Goal: Information Seeking & Learning: Check status

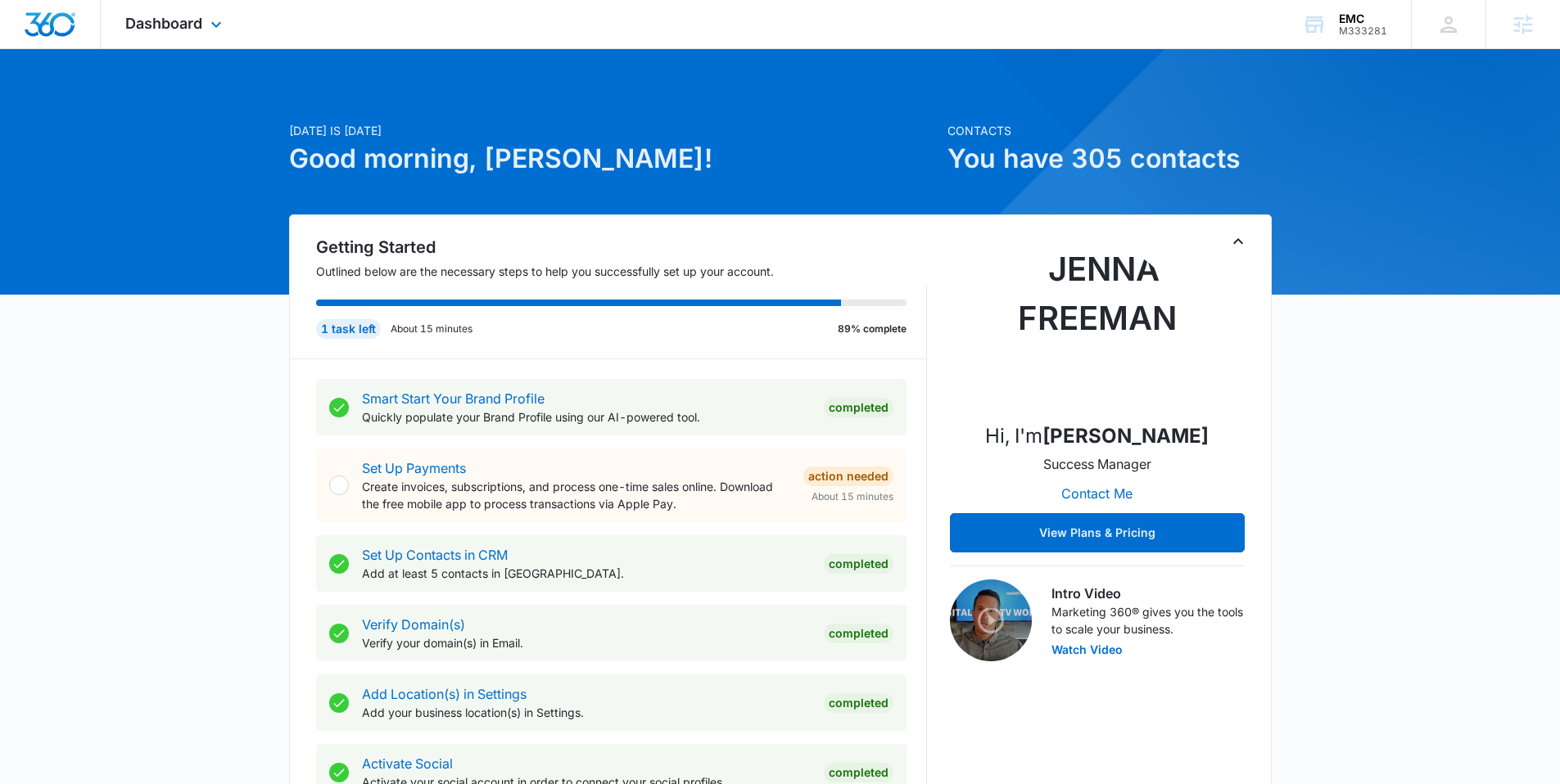
click at [206, 10] on div "Dashboard Apps Reputation Websites Forms CRM Email Social Payments POS Content …" at bounding box center [176, 24] width 150 height 48
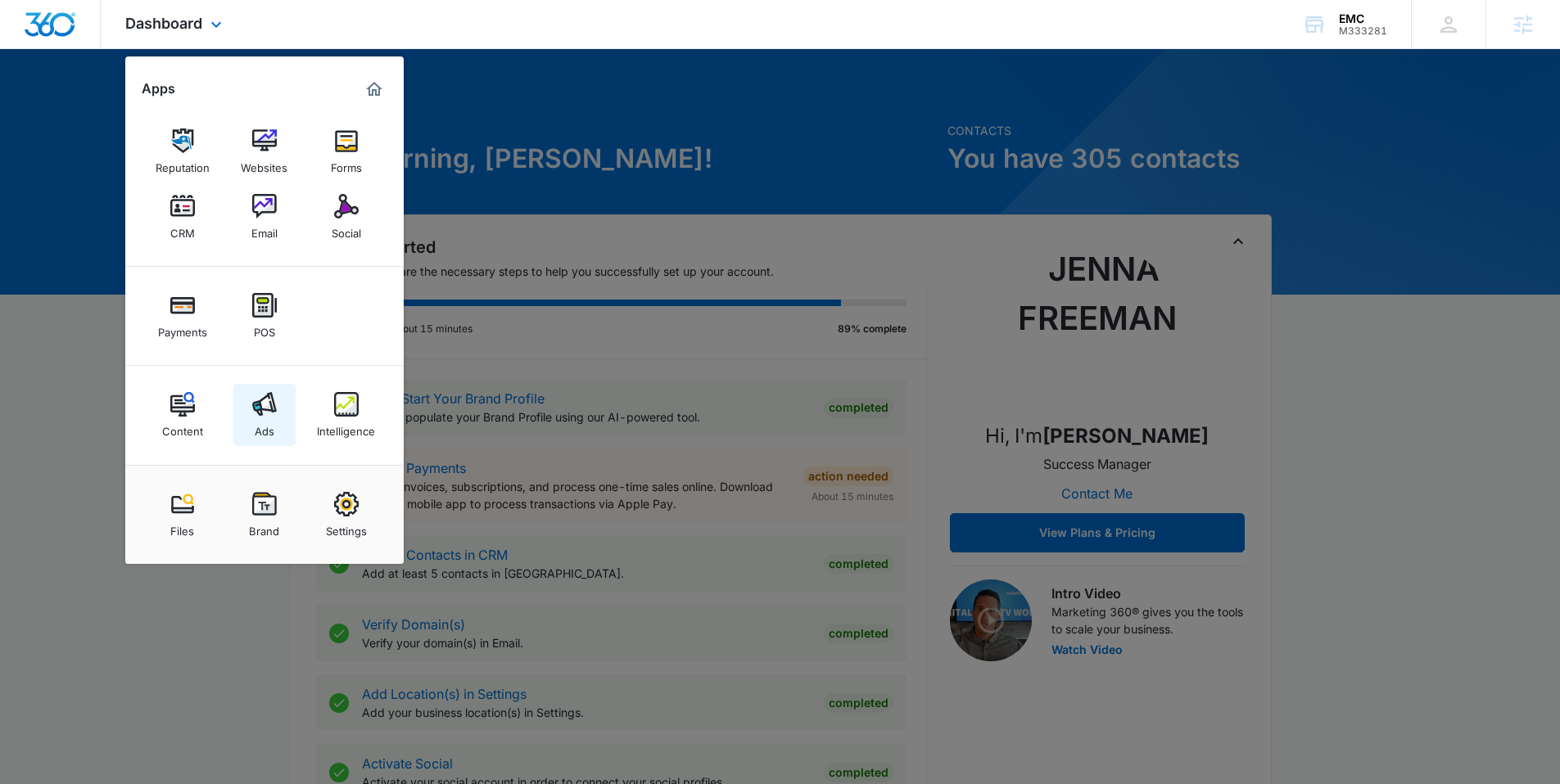
click at [271, 405] on img at bounding box center [265, 404] width 25 height 25
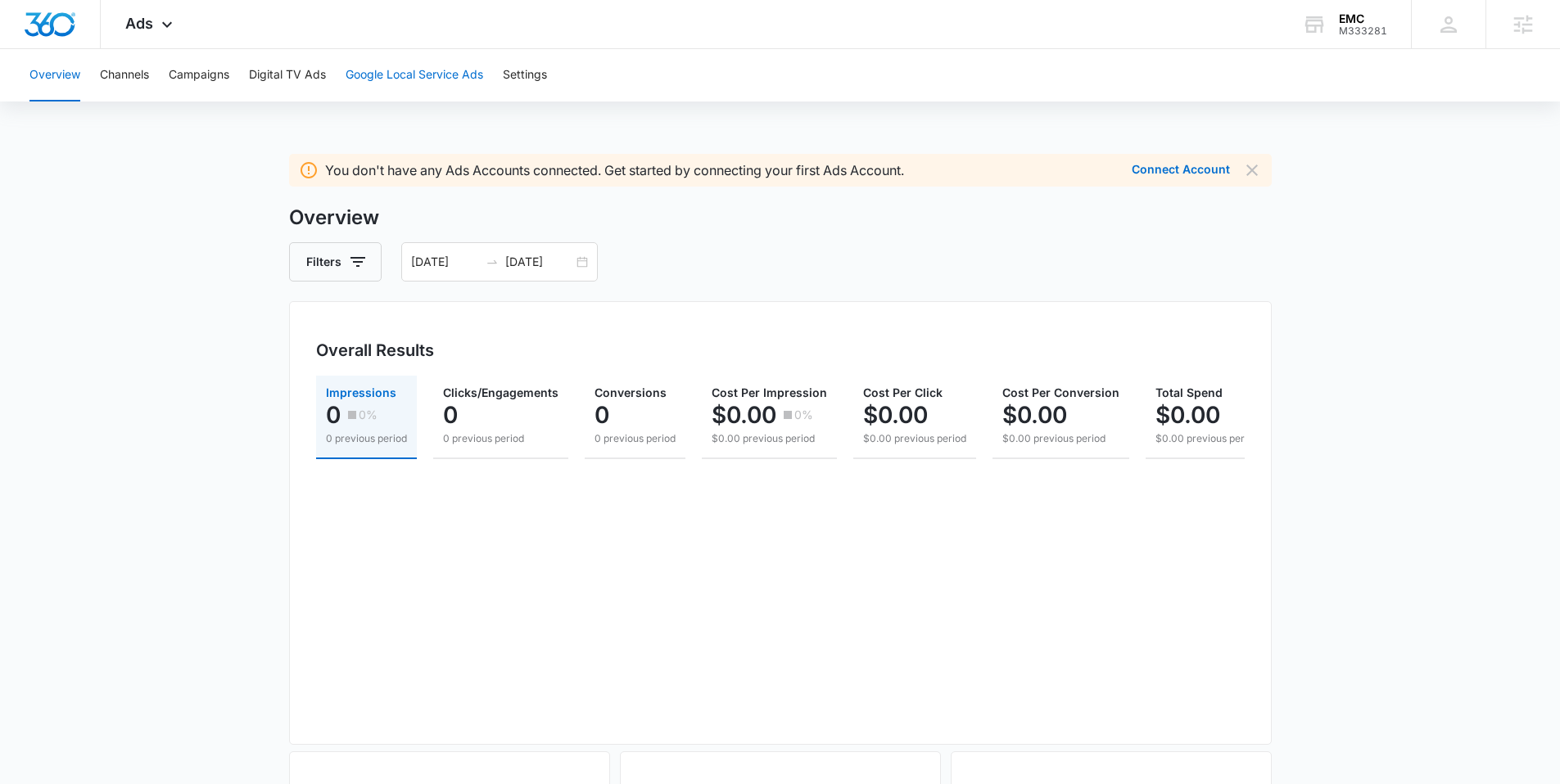
click at [429, 74] on button "Google Local Service Ads" at bounding box center [414, 74] width 138 height 52
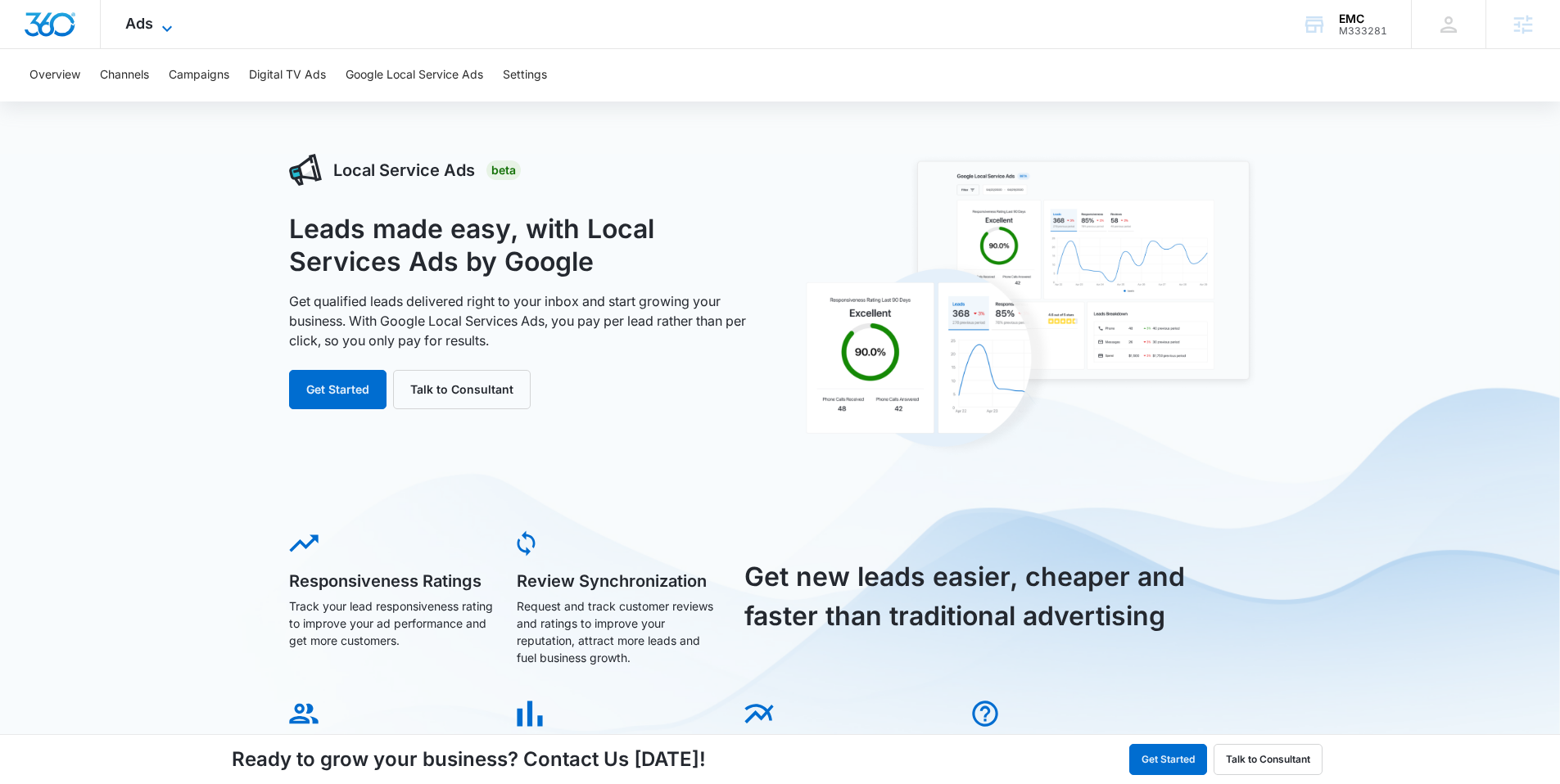
click at [174, 19] on icon at bounding box center [167, 28] width 20 height 20
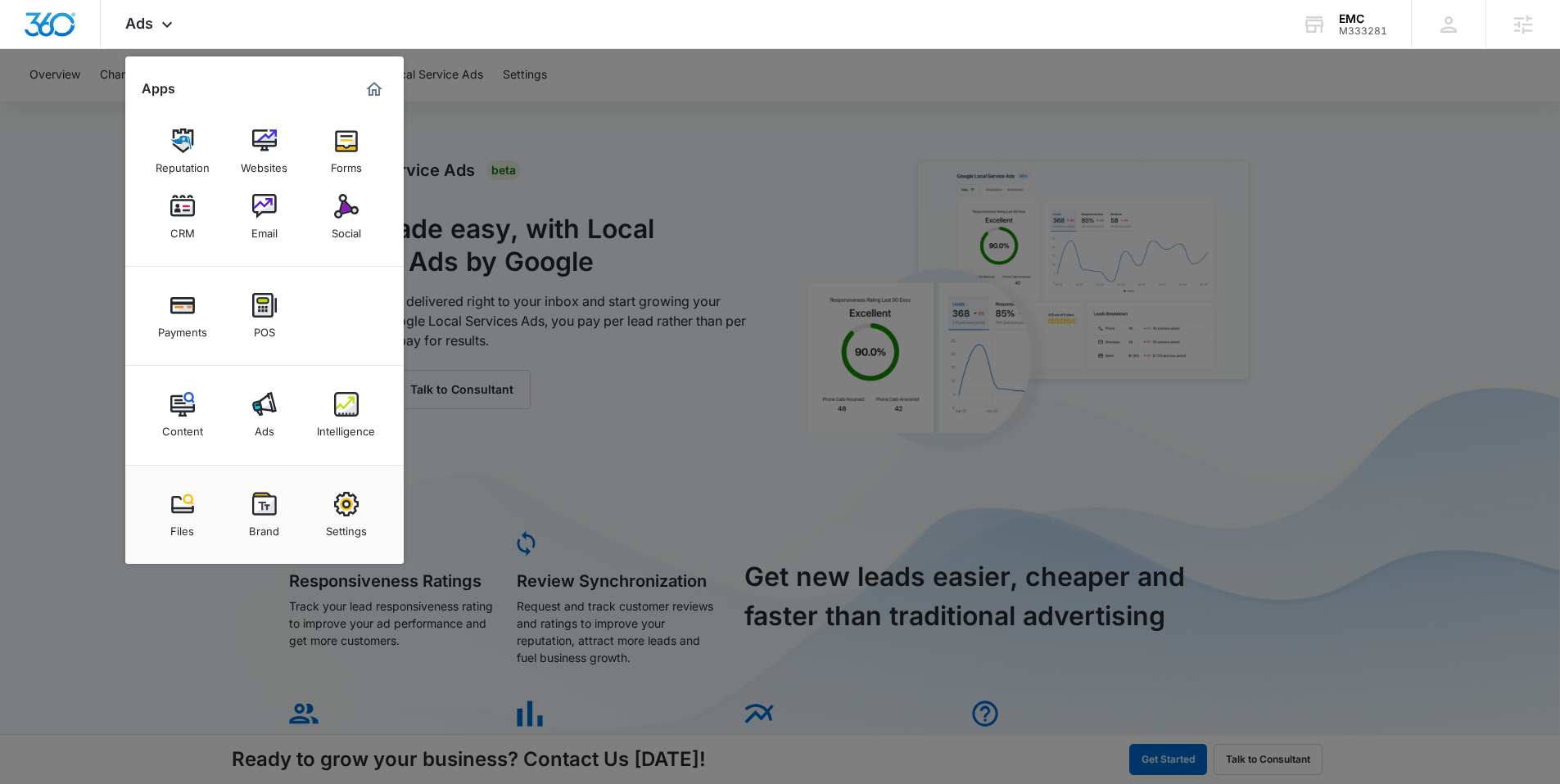
click at [714, 175] on div at bounding box center [780, 392] width 1560 height 784
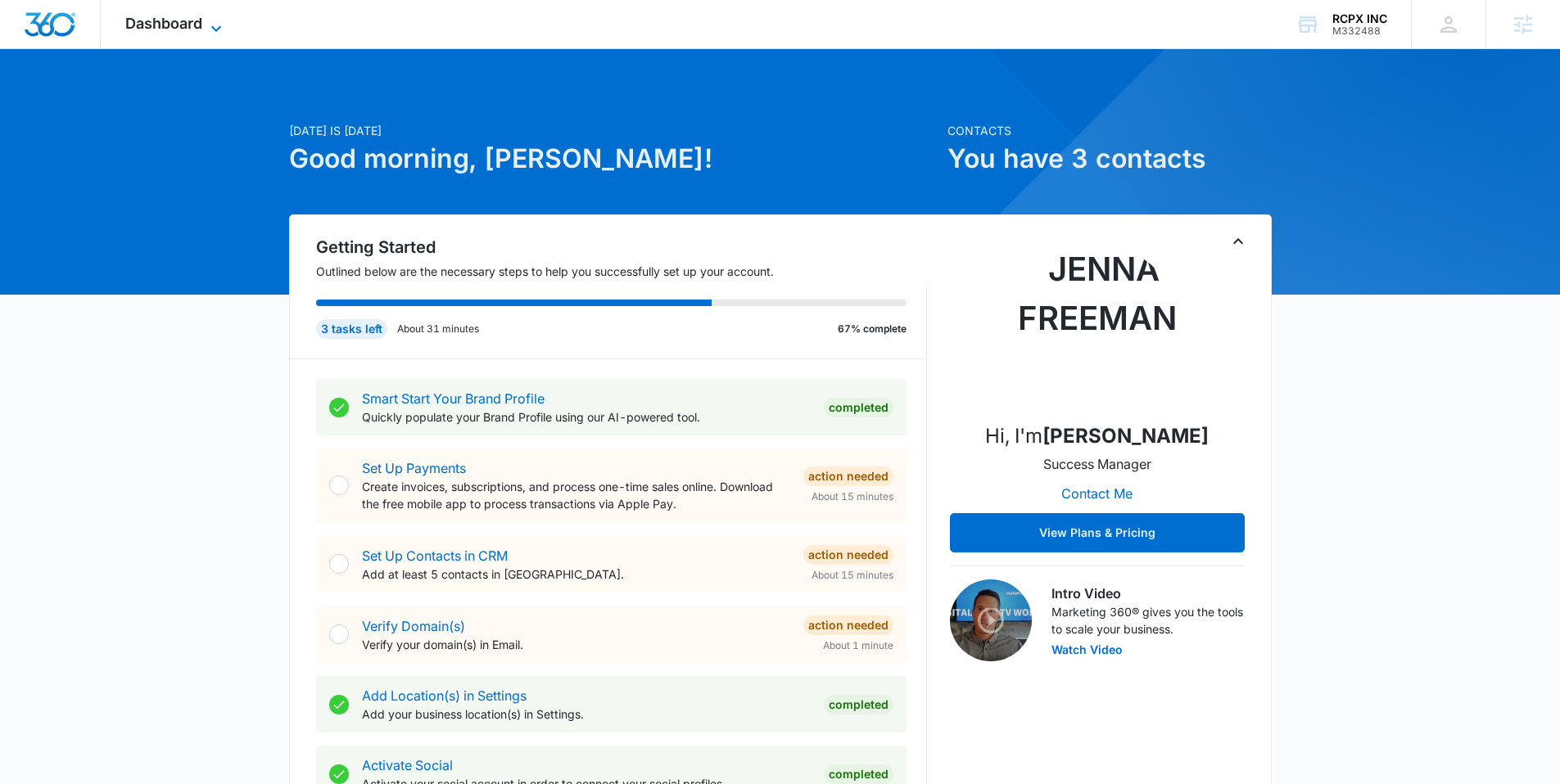
click at [214, 25] on icon at bounding box center [216, 28] width 20 height 20
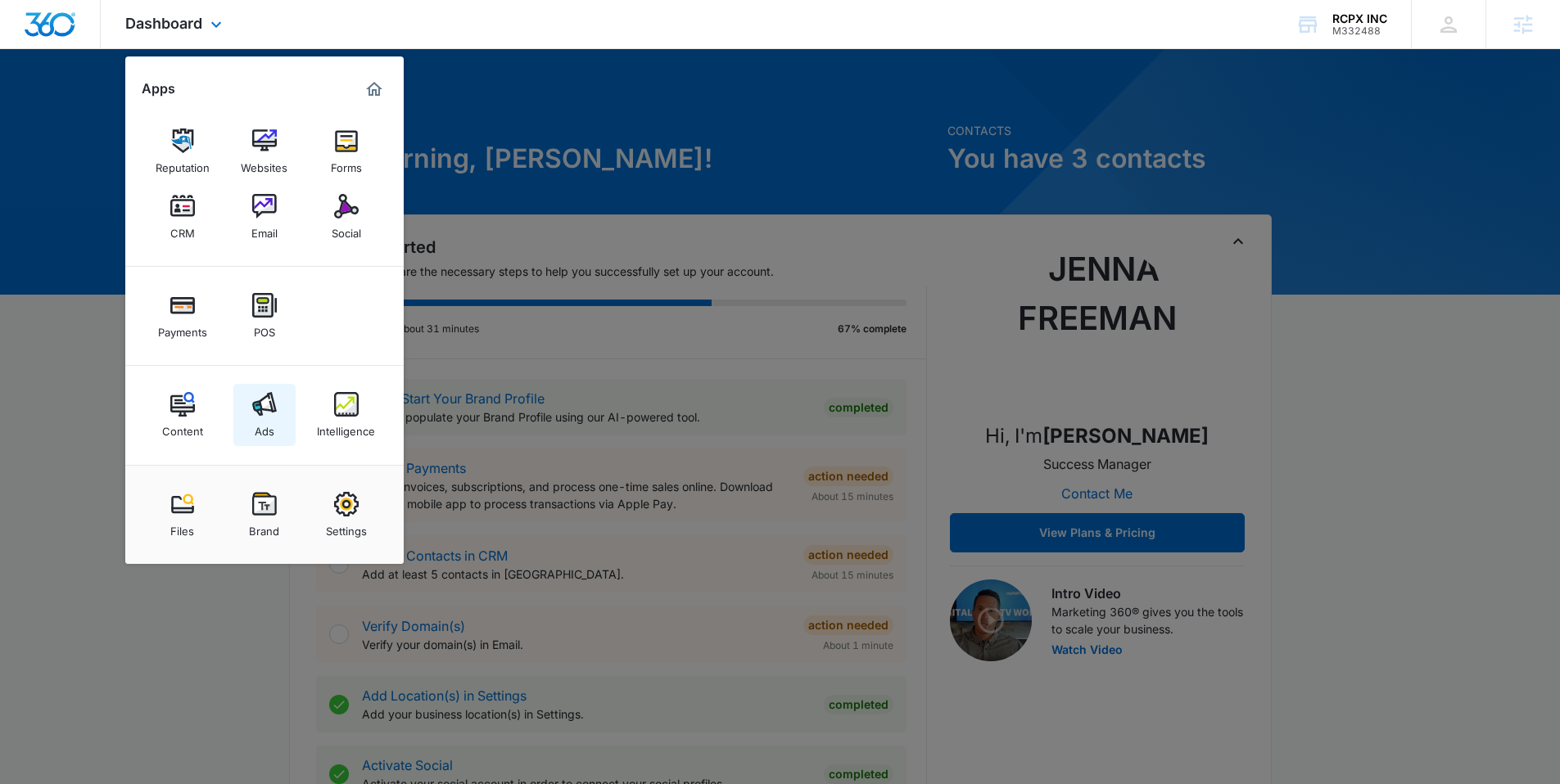
click at [271, 396] on img at bounding box center [265, 404] width 25 height 25
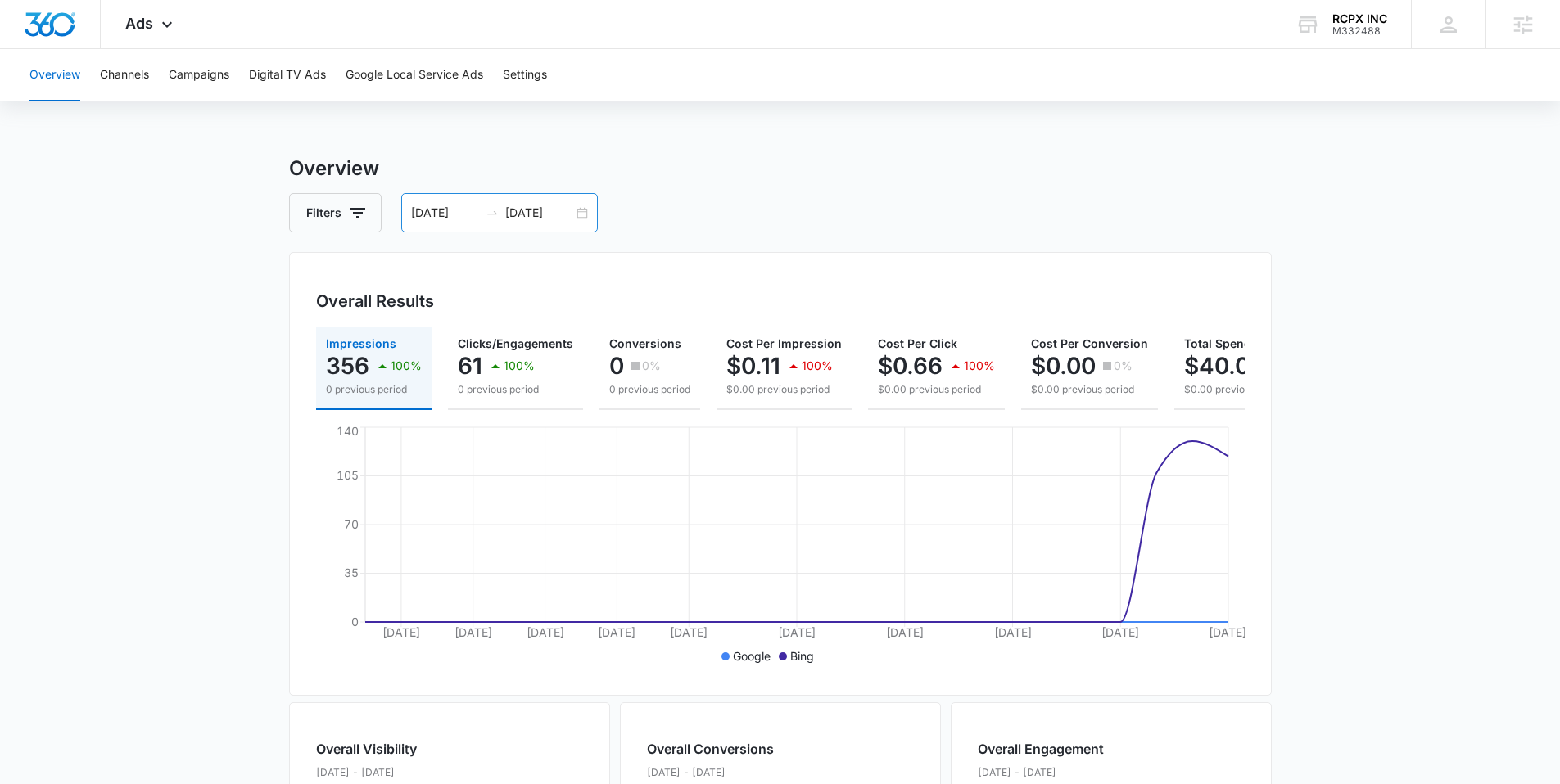
click at [586, 214] on div "07/01/2025 07/25/2025" at bounding box center [500, 213] width 197 height 39
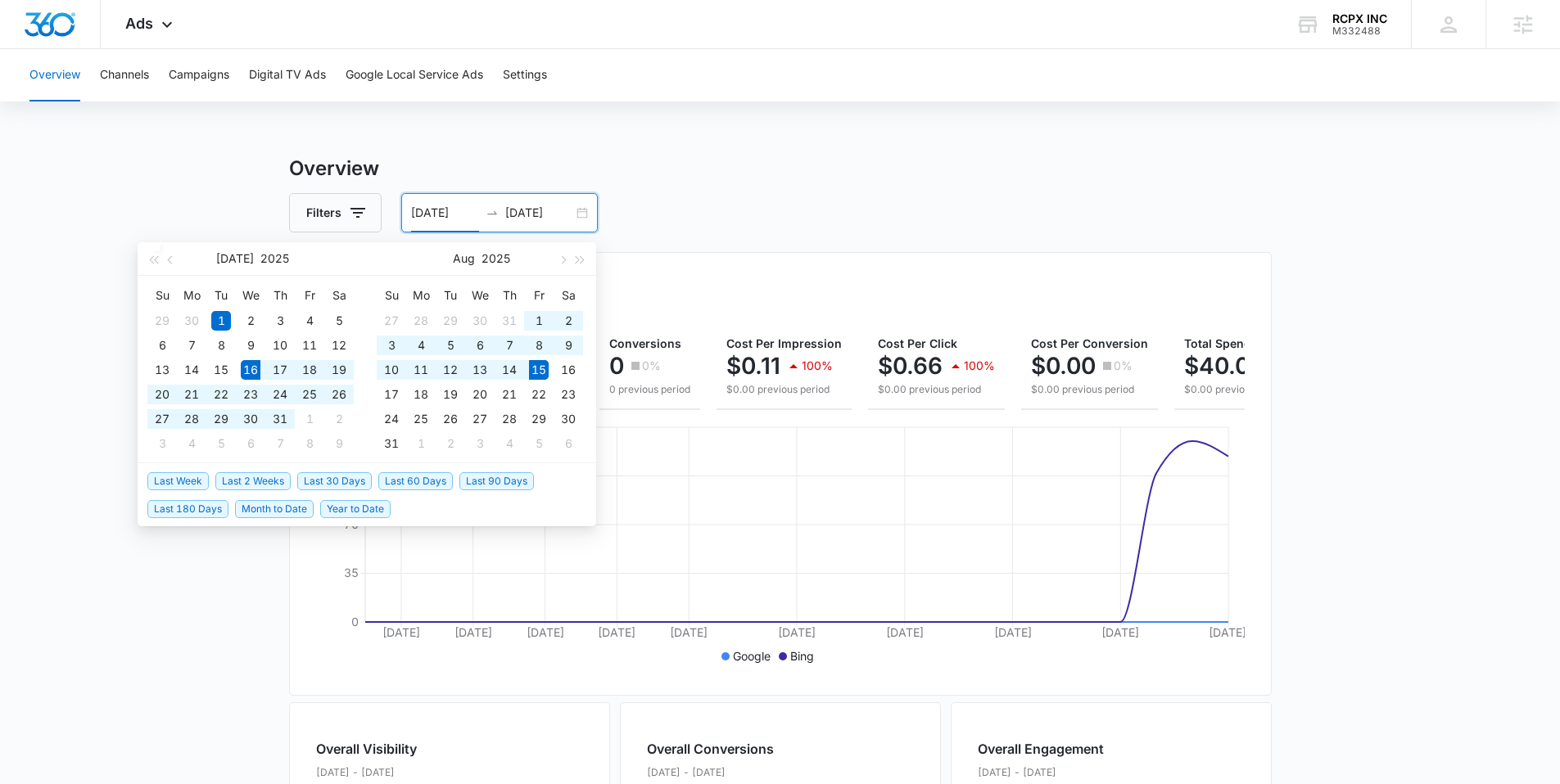
click at [336, 472] on span "Last 30 Days" at bounding box center [334, 481] width 74 height 18
type input "07/16/2025"
type input "08/15/2025"
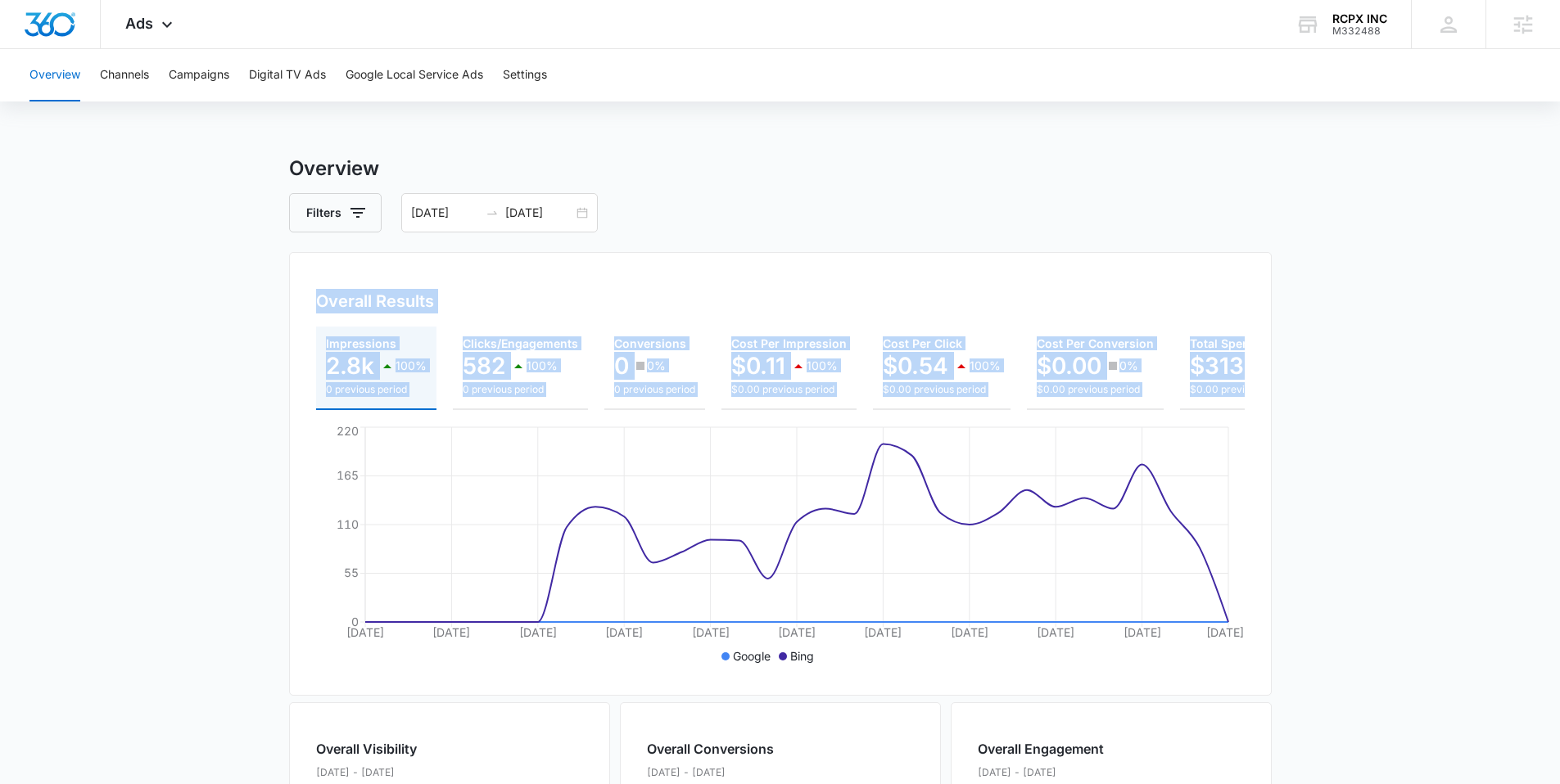
drag, startPoint x: 310, startPoint y: 294, endPoint x: 1207, endPoint y: 401, distance: 903.4
click at [1246, 401] on div "Overall Results Impressions 2.8k 100% 0 previous period Clicks/Engagements 582 …" at bounding box center [781, 474] width 983 height 444
click at [1115, 270] on div "Overall Results Impressions 2.8k 100% 0 previous period Clicks/Engagements 582 …" at bounding box center [781, 474] width 983 height 444
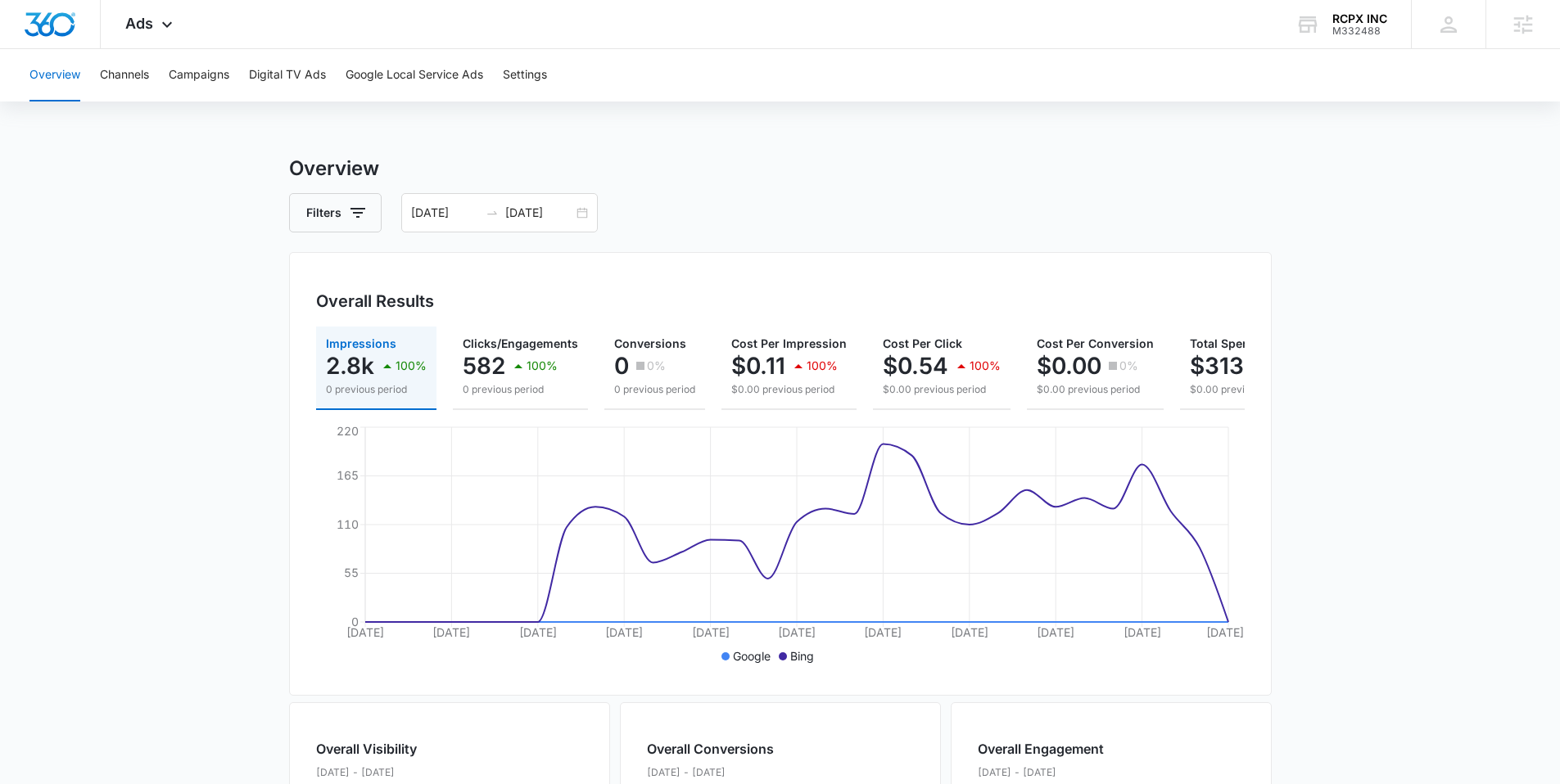
scroll to position [0, 97]
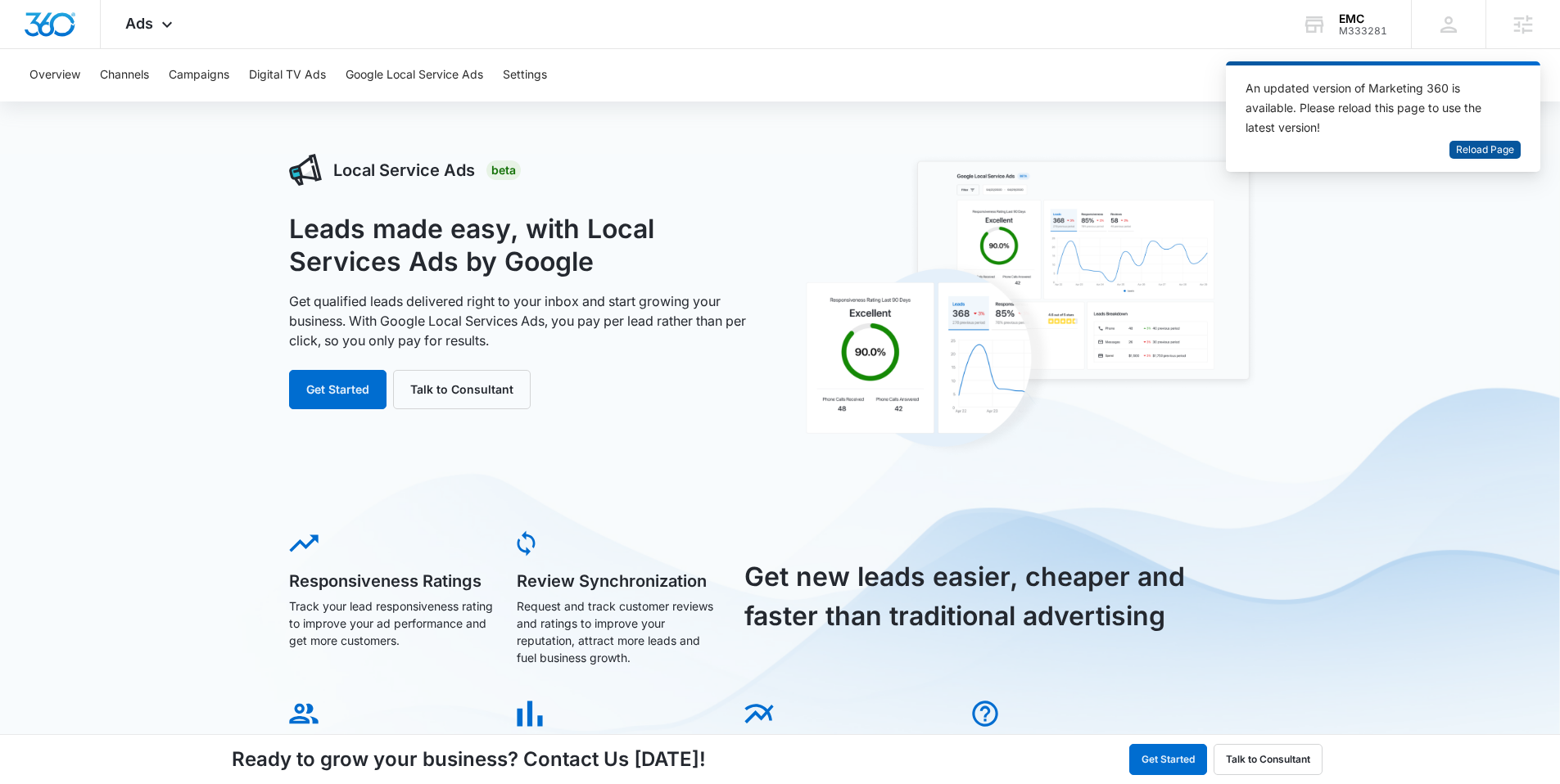
click at [1480, 150] on span "Reload Page" at bounding box center [1486, 150] width 58 height 15
